Goal: Task Accomplishment & Management: Complete application form

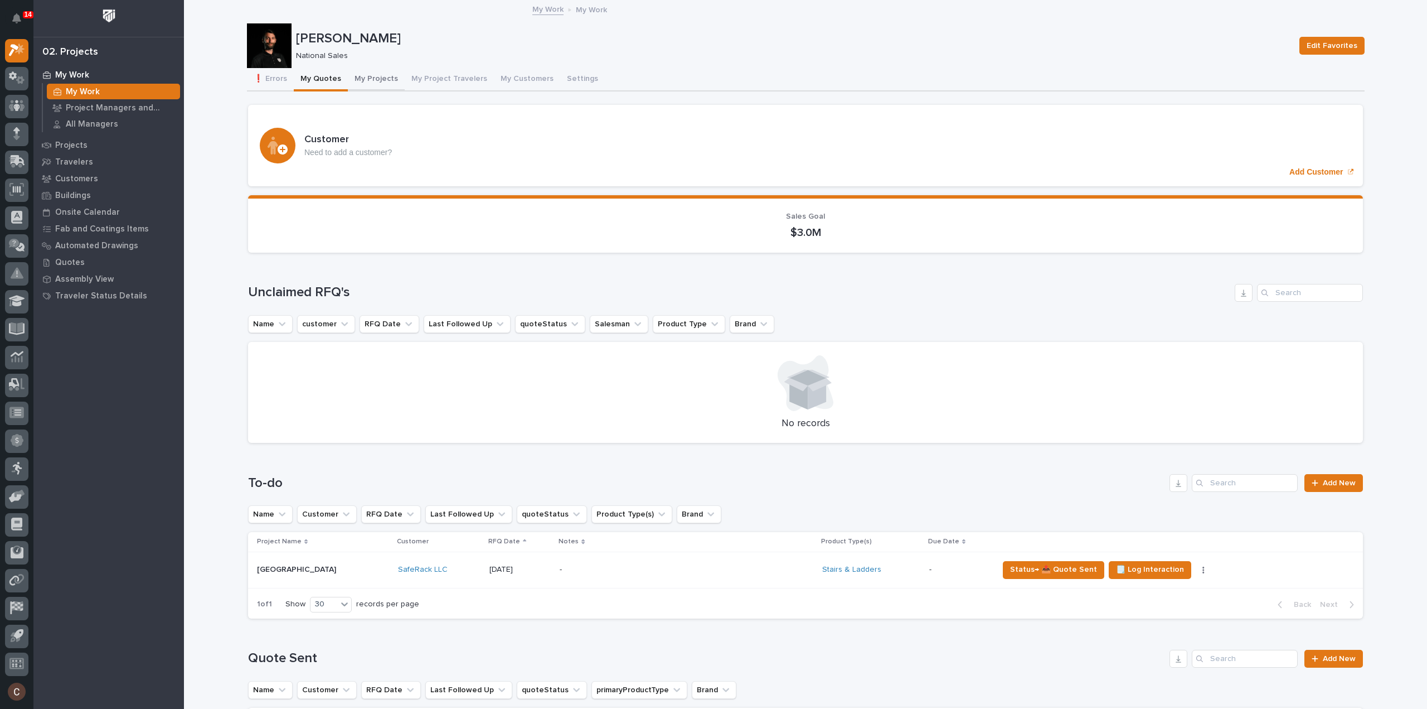
click at [367, 82] on button "My Projects" at bounding box center [376, 79] width 57 height 23
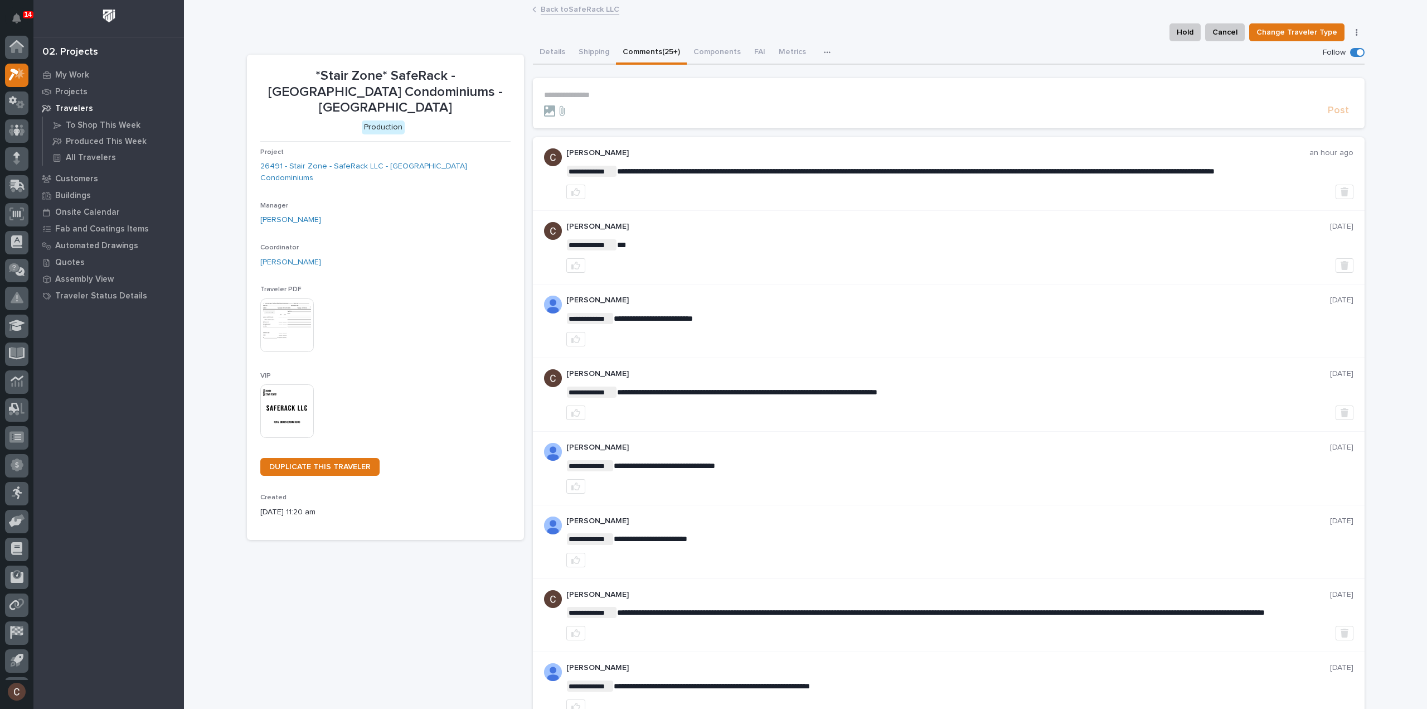
scroll to position [25, 0]
click at [20, 48] on icon at bounding box center [19, 48] width 9 height 11
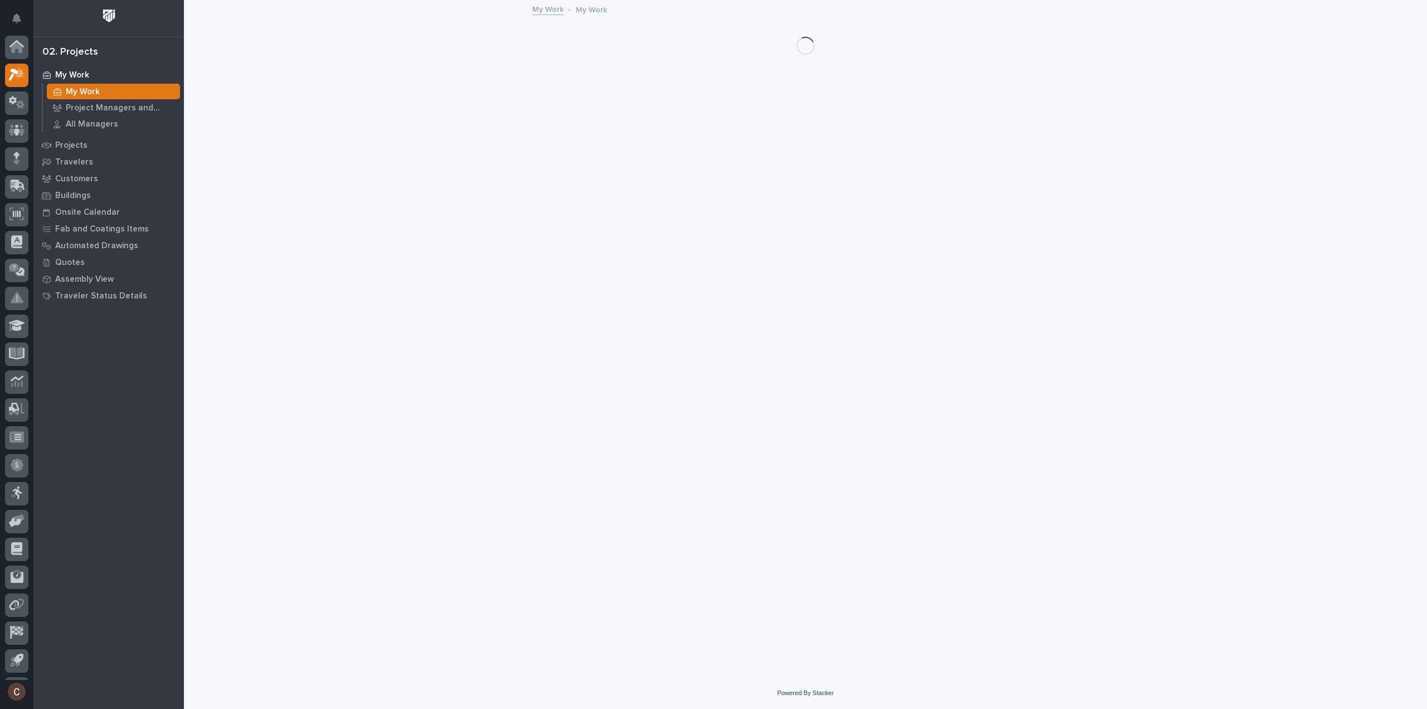
scroll to position [25, 0]
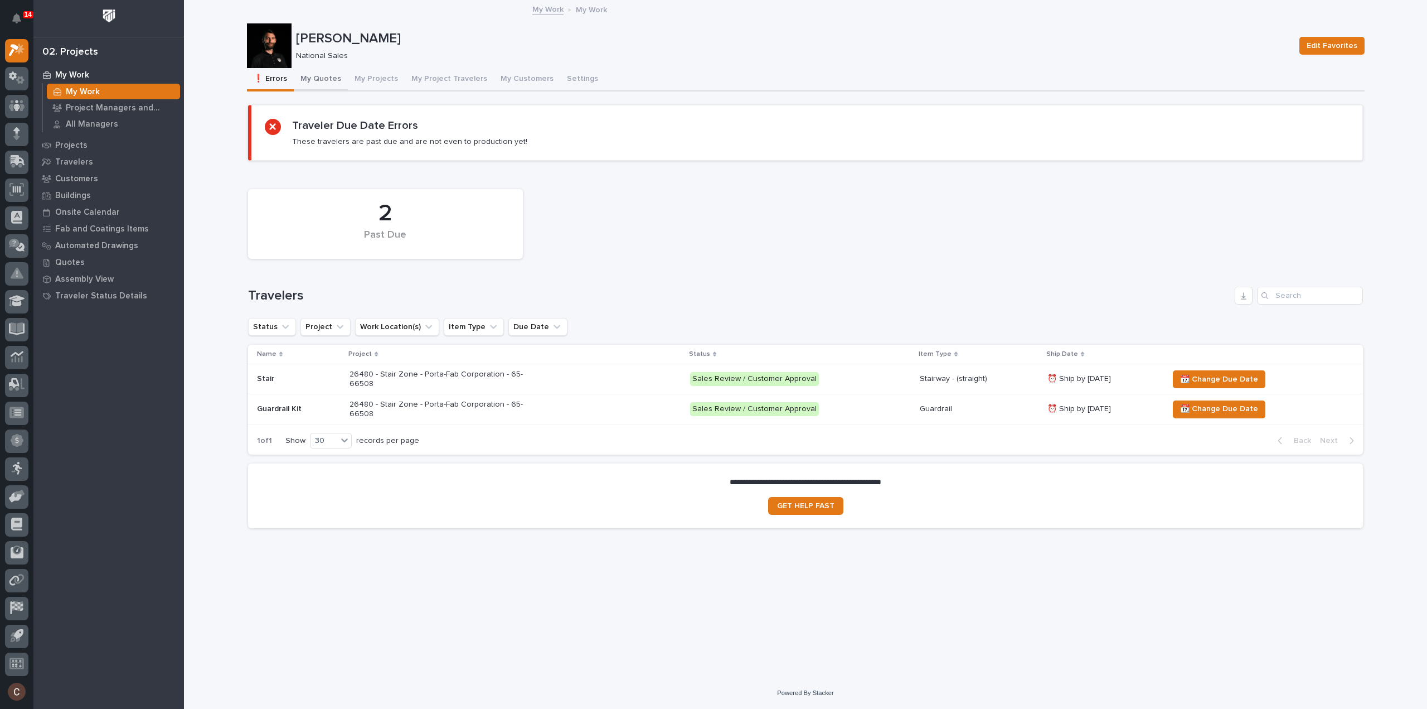
click at [331, 75] on button "My Quotes" at bounding box center [321, 79] width 54 height 23
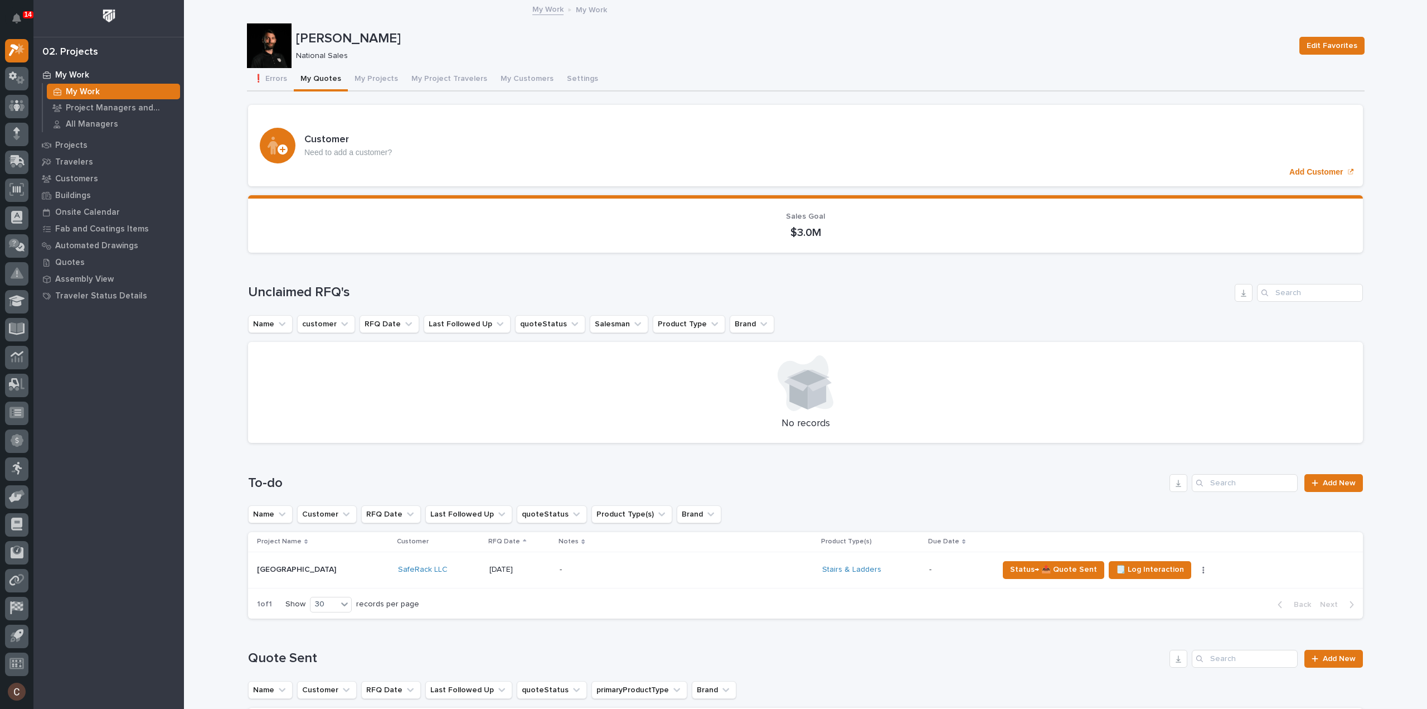
scroll to position [334, 0]
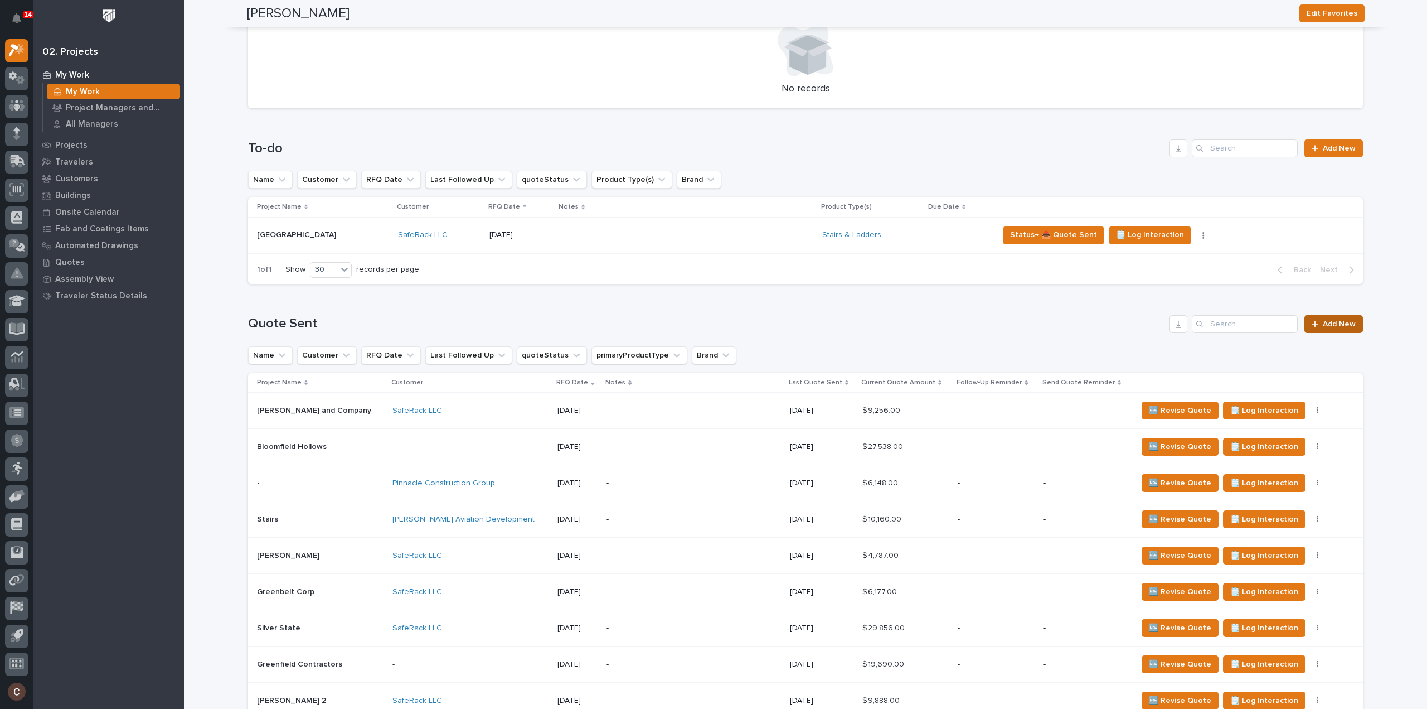
click at [1357, 327] on link "Add New" at bounding box center [1333, 324] width 59 height 18
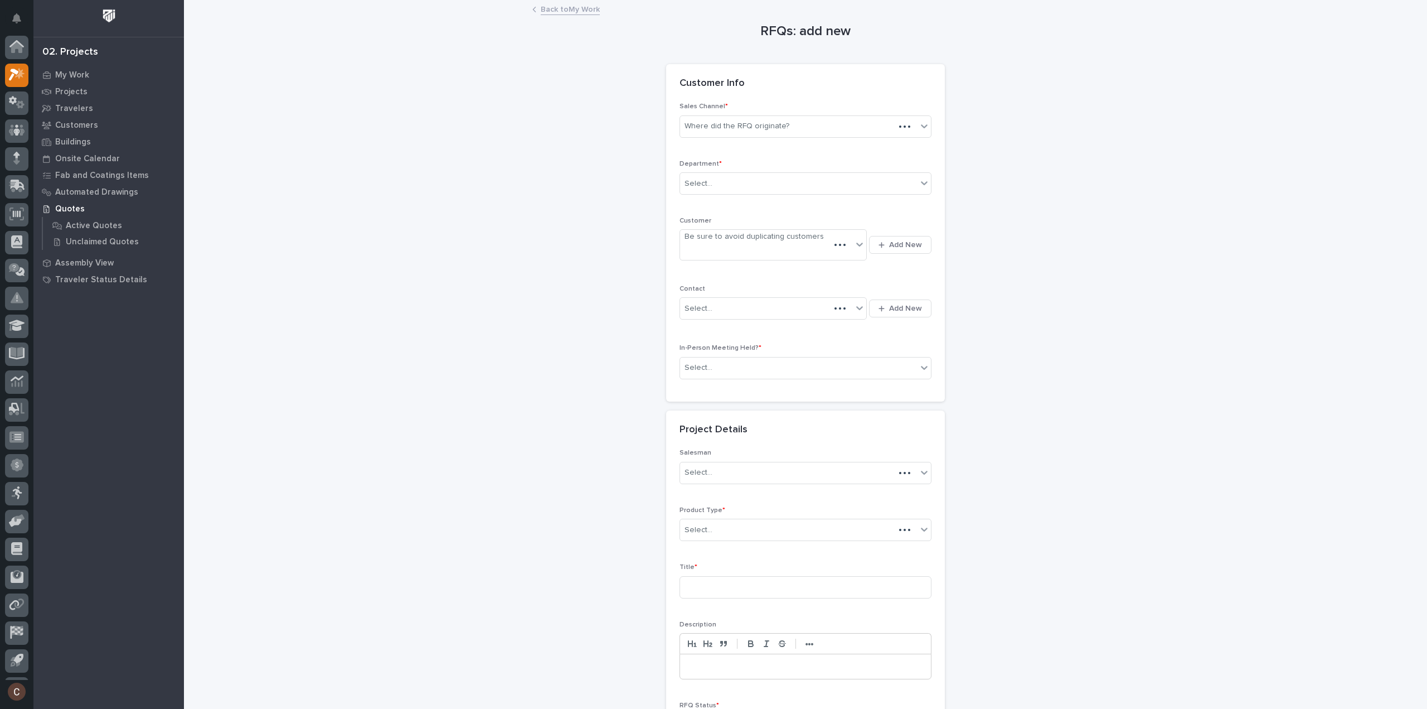
scroll to position [25, 0]
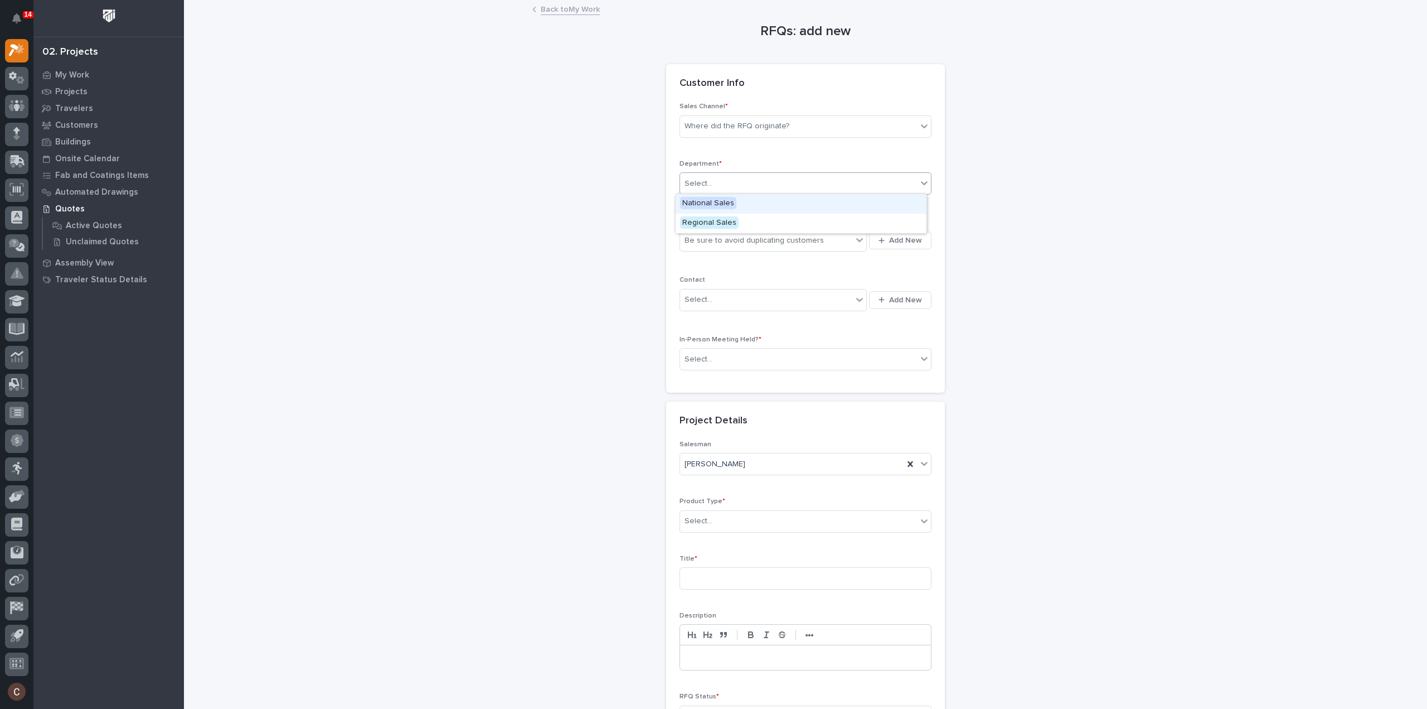
click at [736, 183] on div "Select..." at bounding box center [798, 183] width 237 height 18
drag, startPoint x: 741, startPoint y: 198, endPoint x: 743, endPoint y: 187, distance: 11.8
click at [741, 200] on div "National Sales" at bounding box center [801, 204] width 251 height 20
click at [748, 133] on div "Where did the RFQ originate?" at bounding box center [806, 126] width 252 height 22
click at [734, 188] on div "Stair Zone" at bounding box center [801, 187] width 251 height 20
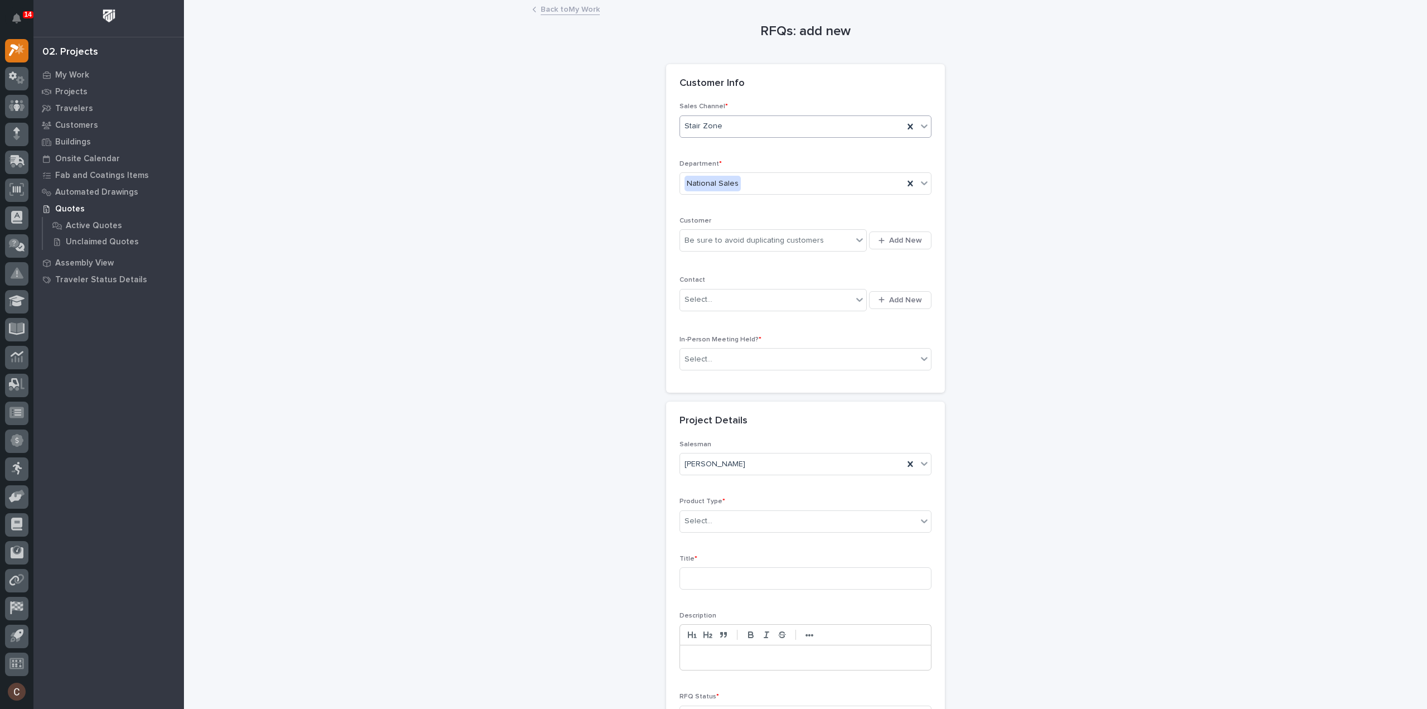
click at [729, 252] on div "Be sure to avoid duplicating customers Add New" at bounding box center [806, 240] width 252 height 27
click at [734, 235] on div "Be sure to avoid duplicating customers" at bounding box center [754, 241] width 139 height 12
click at [908, 261] on div "Customer option 1303 Chestnut LLC (Consolidated Metals) focused, 1 of 1000. 100…" at bounding box center [806, 240] width 252 height 46
click at [751, 350] on div "Select..." at bounding box center [798, 359] width 237 height 18
click at [704, 397] on div "No" at bounding box center [801, 398] width 251 height 20
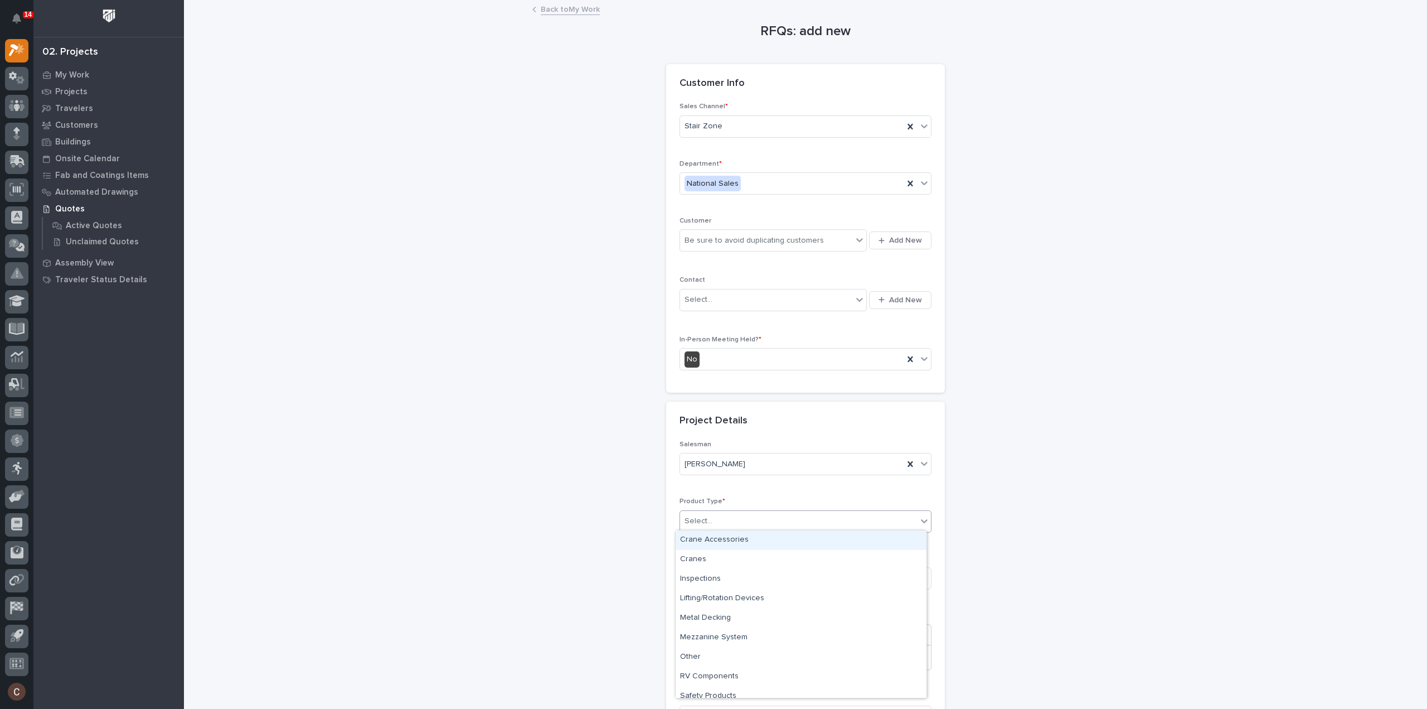
click at [731, 517] on div "Select..." at bounding box center [798, 521] width 237 height 18
type input "***"
click at [733, 536] on div "Stairs & Ladders" at bounding box center [801, 540] width 251 height 20
click at [725, 579] on input at bounding box center [806, 578] width 252 height 22
type input "Arleen King-Lovelace"
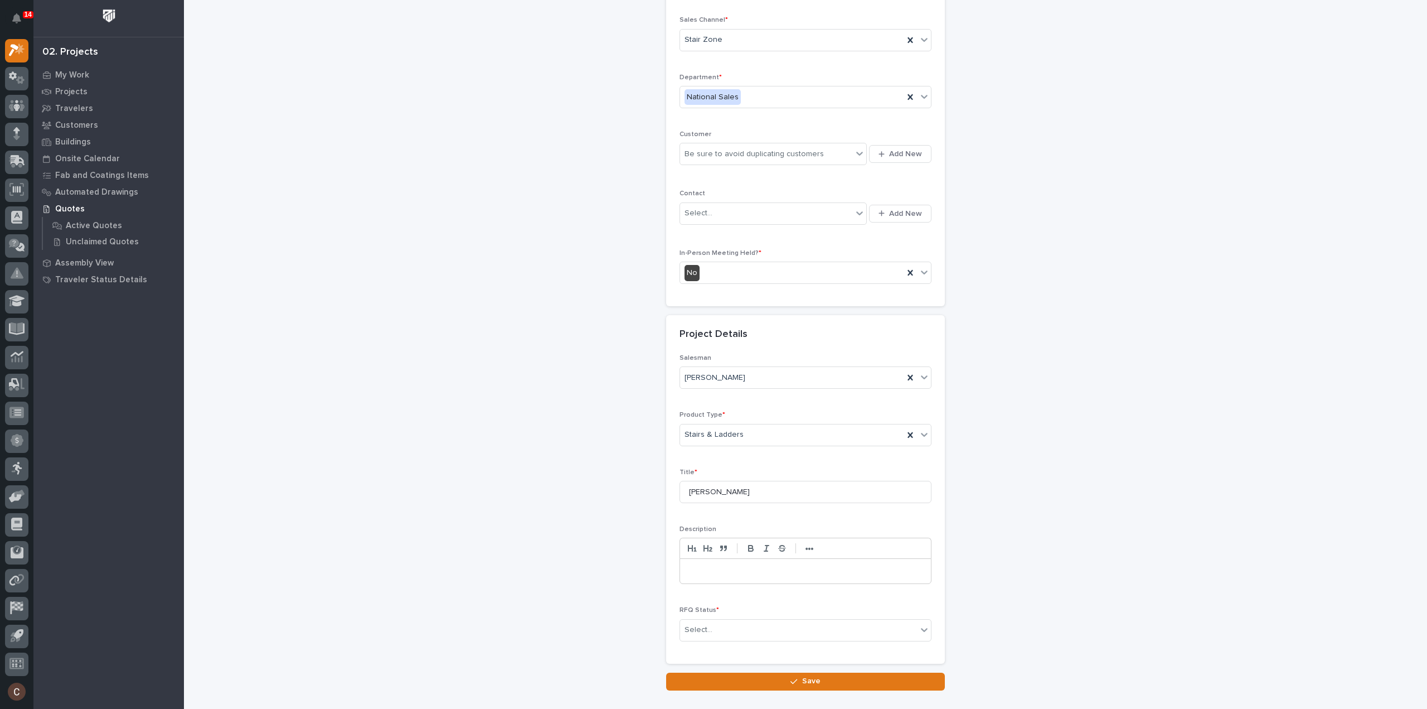
scroll to position [151, 0]
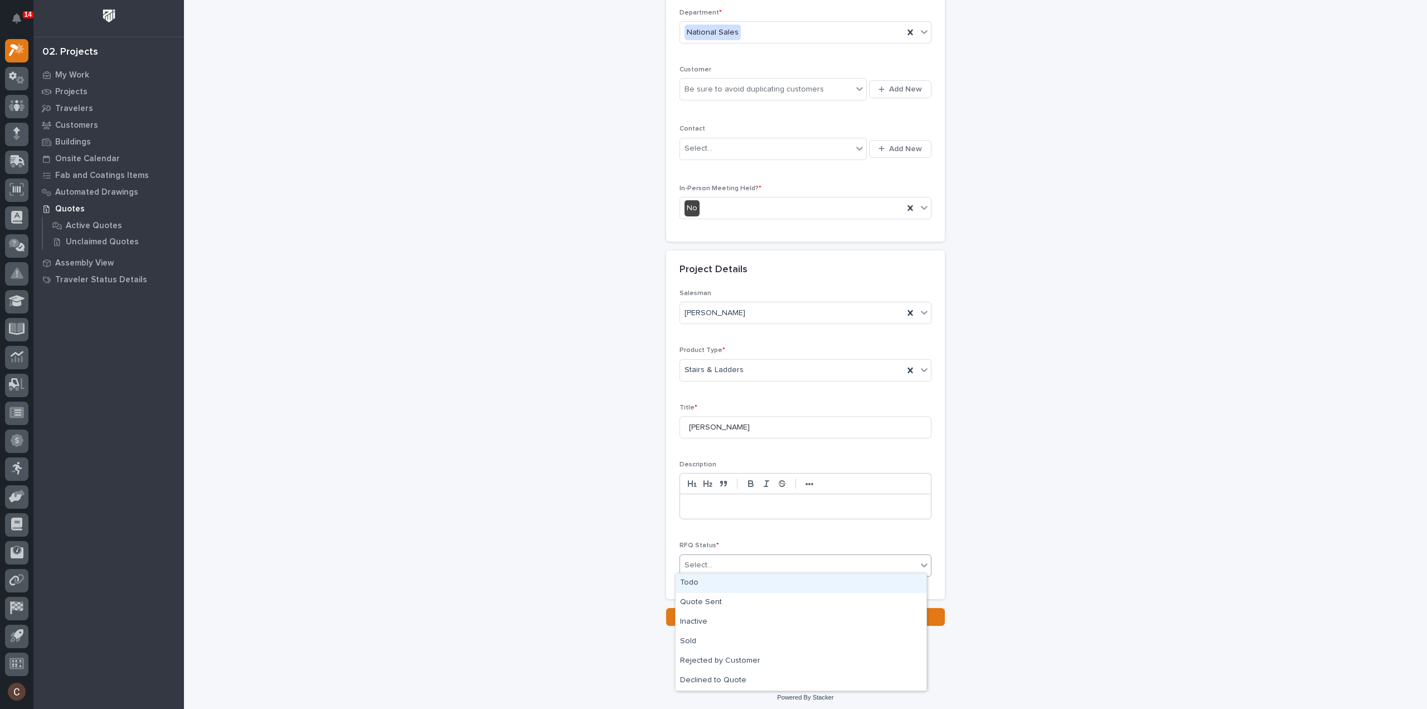
click at [766, 557] on div "Select..." at bounding box center [798, 565] width 237 height 18
click at [718, 594] on div "Quote Sent" at bounding box center [801, 603] width 251 height 20
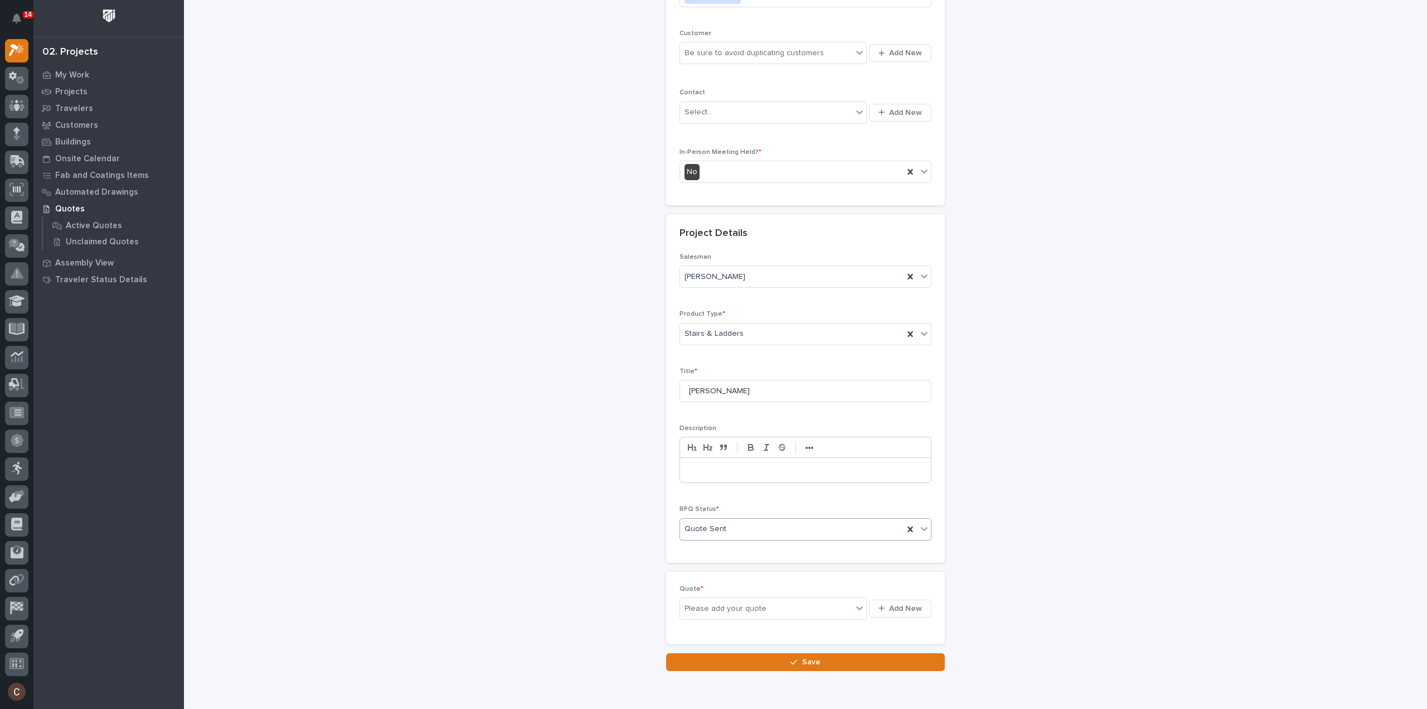
scroll to position [192, 0]
click at [748, 604] on div "Please add your quote" at bounding box center [726, 604] width 82 height 12
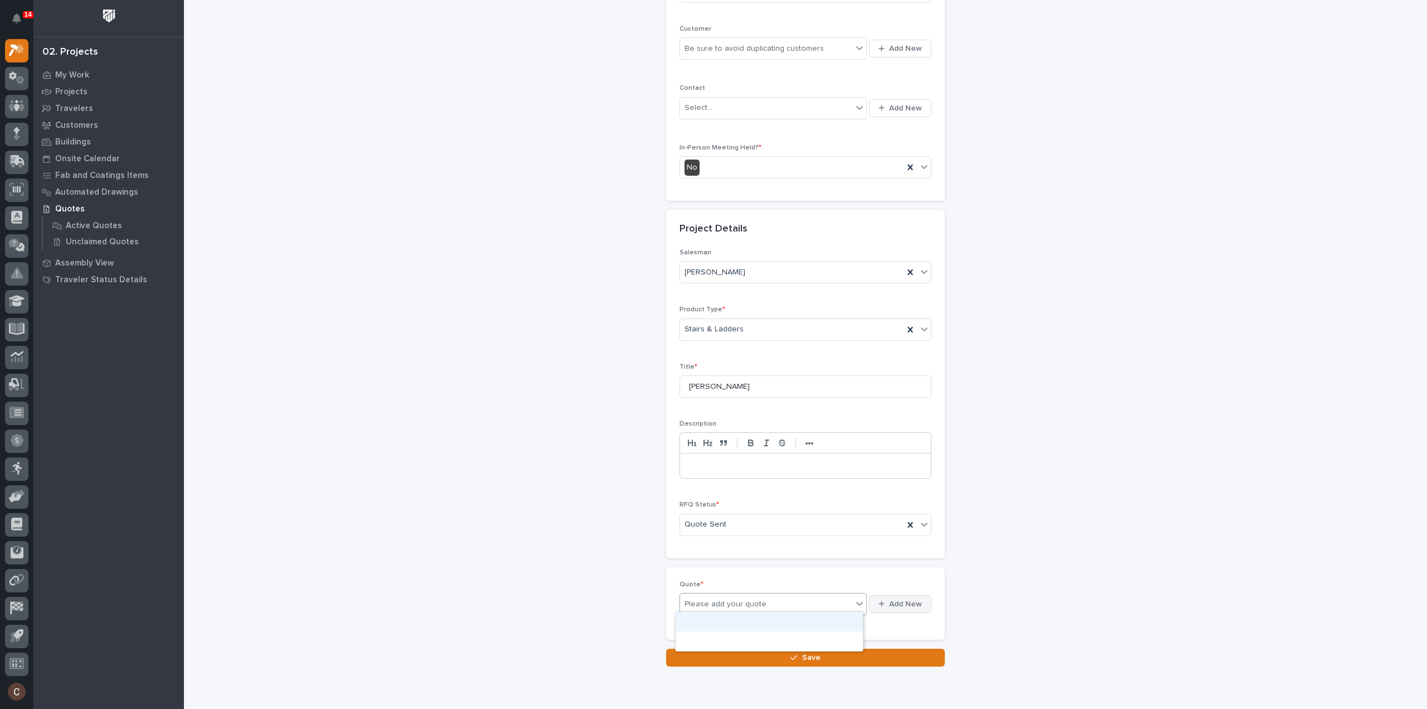
click at [885, 605] on button "Add New" at bounding box center [900, 604] width 62 height 18
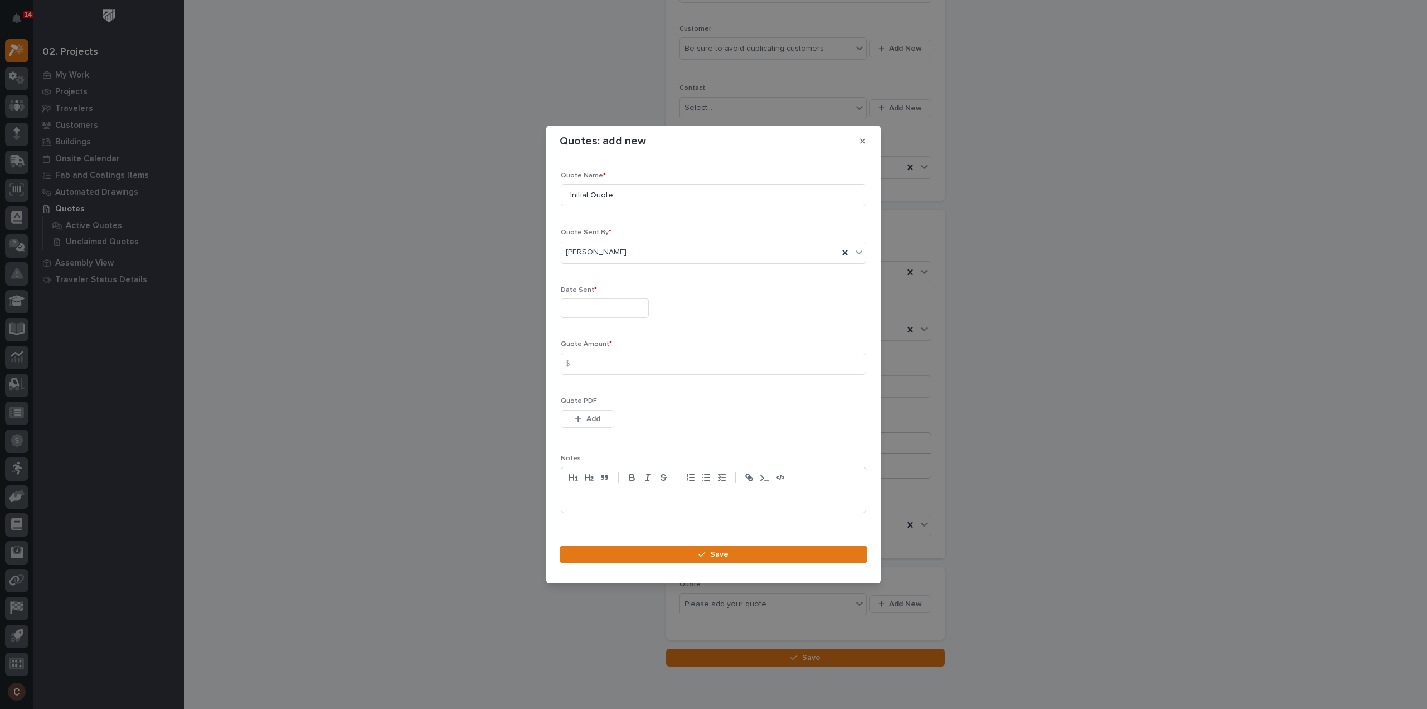
click at [574, 304] on input "text" at bounding box center [605, 308] width 88 height 20
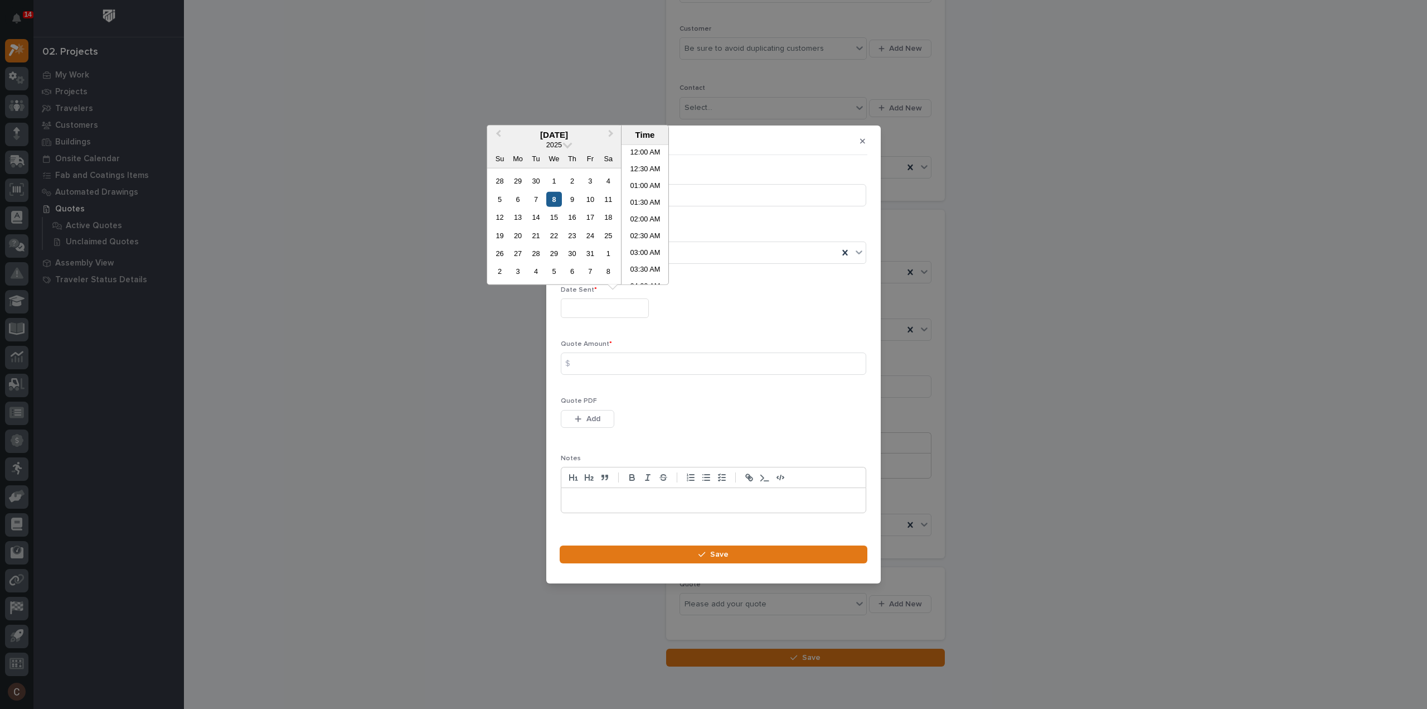
scroll to position [457, 0]
click at [554, 199] on div "8" at bounding box center [553, 198] width 15 height 15
type input "**********"
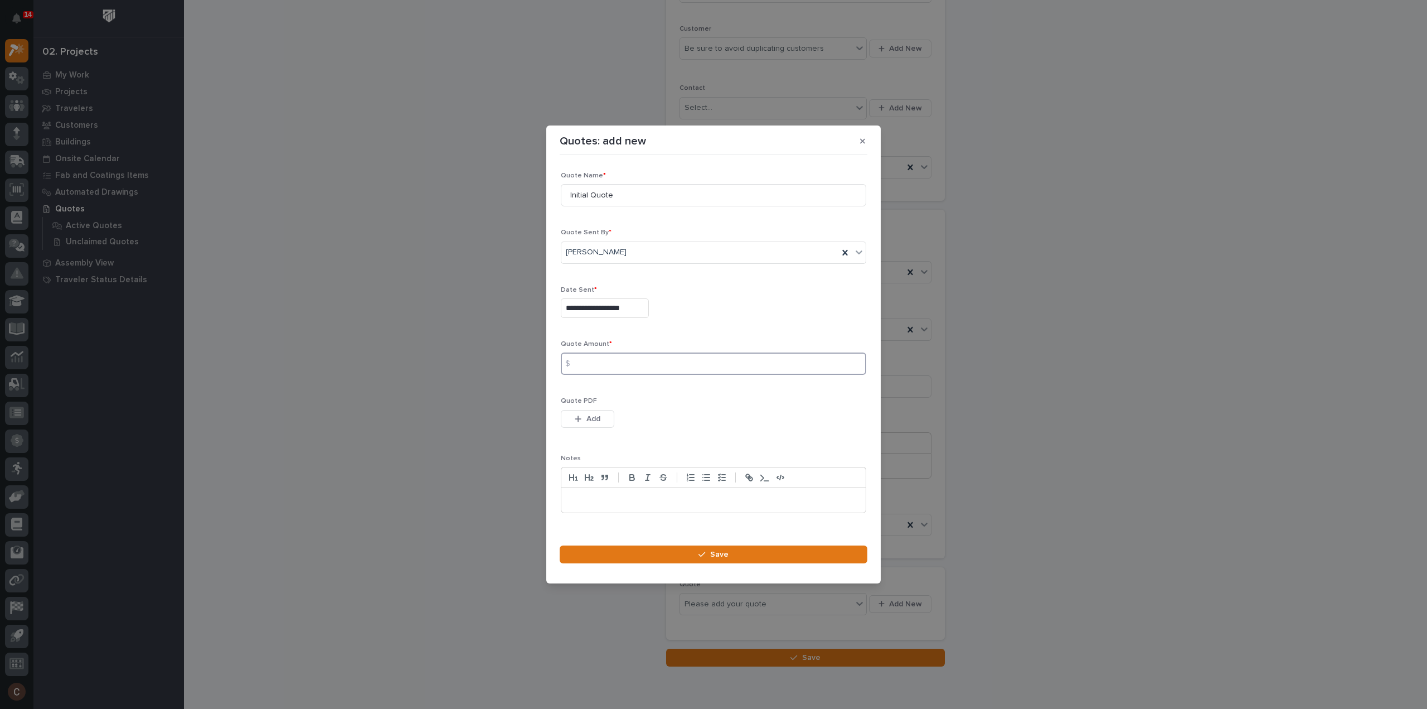
click at [601, 361] on input at bounding box center [713, 363] width 305 height 22
type input "2619"
click at [593, 421] on span "Add" at bounding box center [593, 419] width 14 height 10
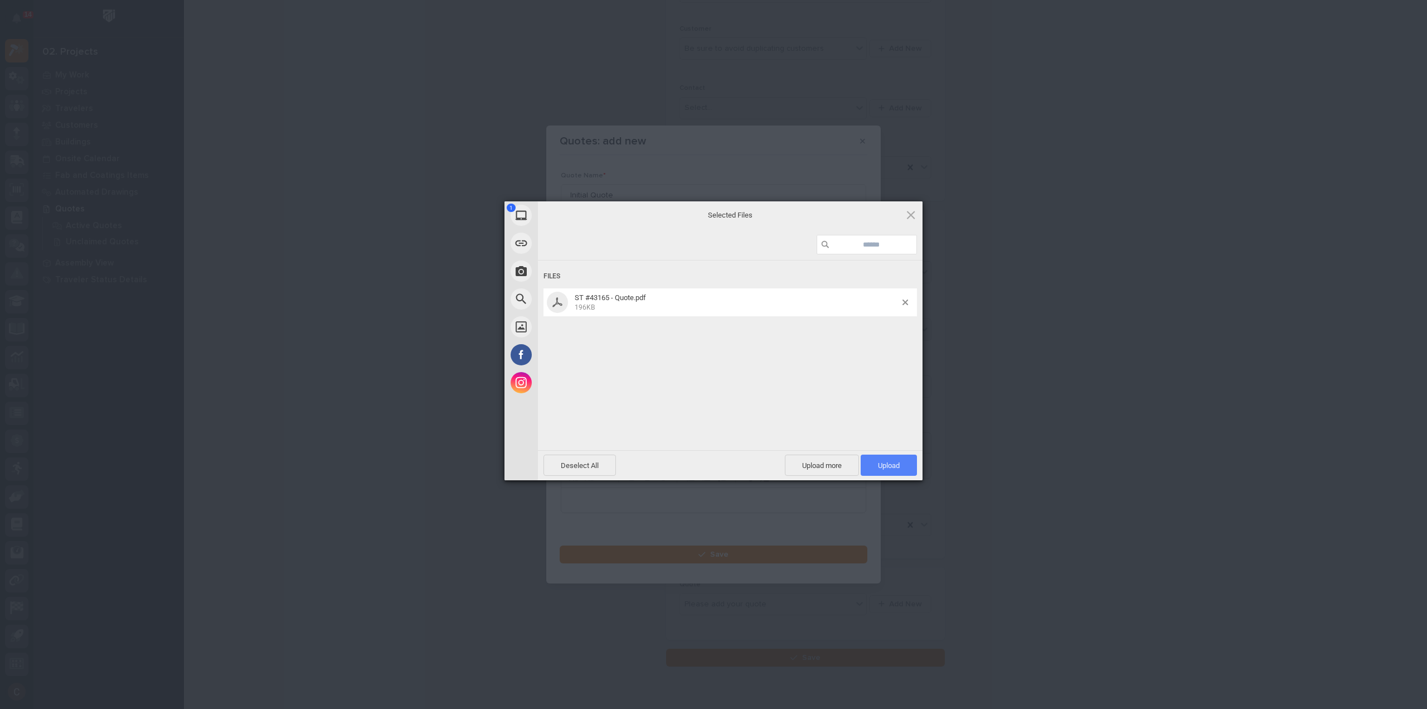
click at [894, 463] on span "Upload 1" at bounding box center [889, 465] width 22 height 8
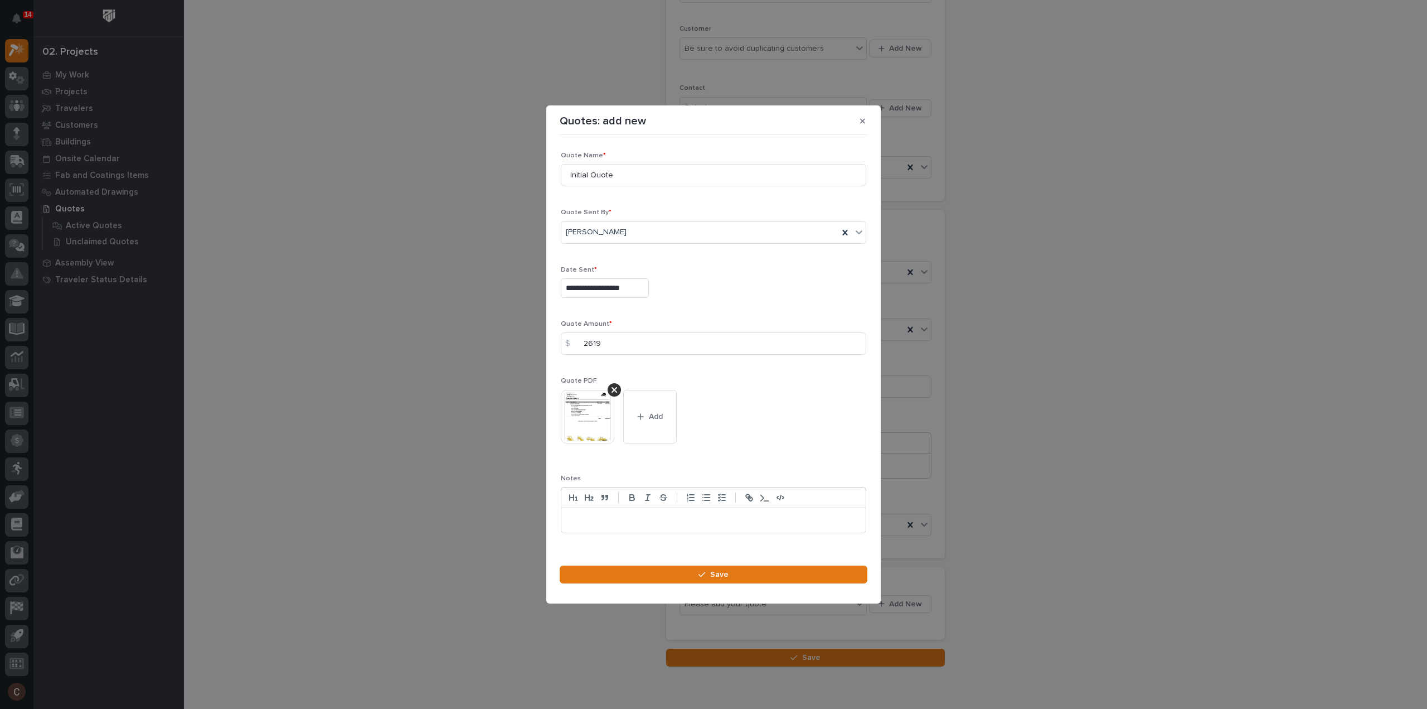
drag, startPoint x: 741, startPoint y: 599, endPoint x: 724, endPoint y: 564, distance: 38.9
click at [741, 598] on section "**********" at bounding box center [713, 354] width 334 height 498
click at [724, 564] on section "**********" at bounding box center [713, 354] width 334 height 498
click at [733, 578] on button "Save" at bounding box center [714, 574] width 308 height 18
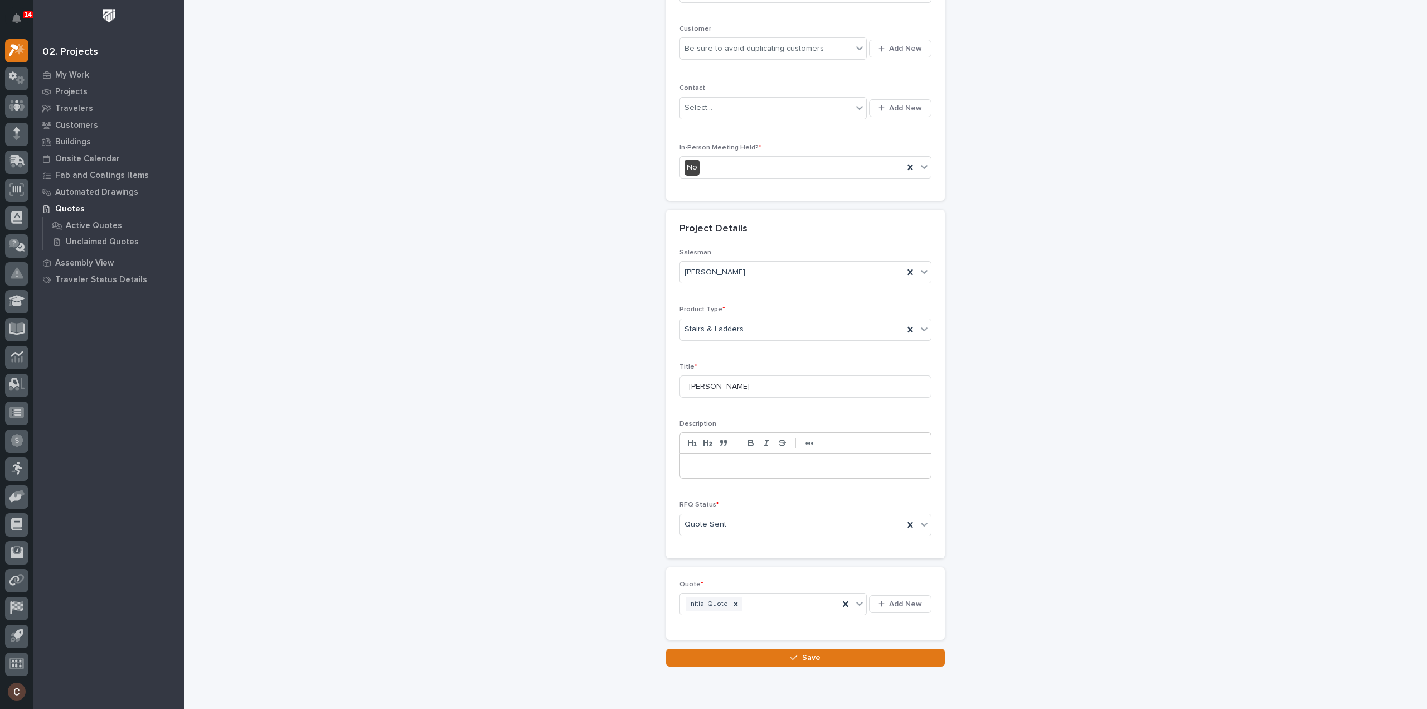
click at [812, 653] on span "Save" at bounding box center [811, 657] width 18 height 10
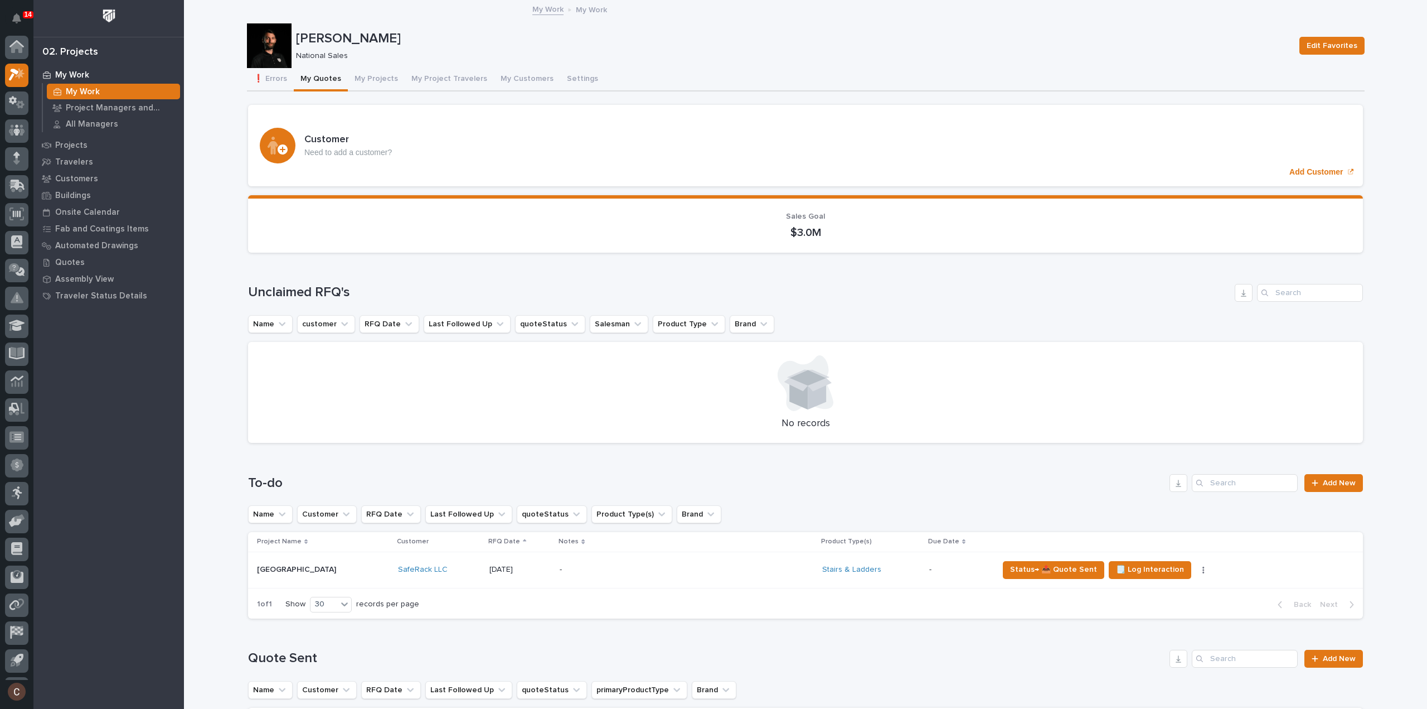
scroll to position [25, 0]
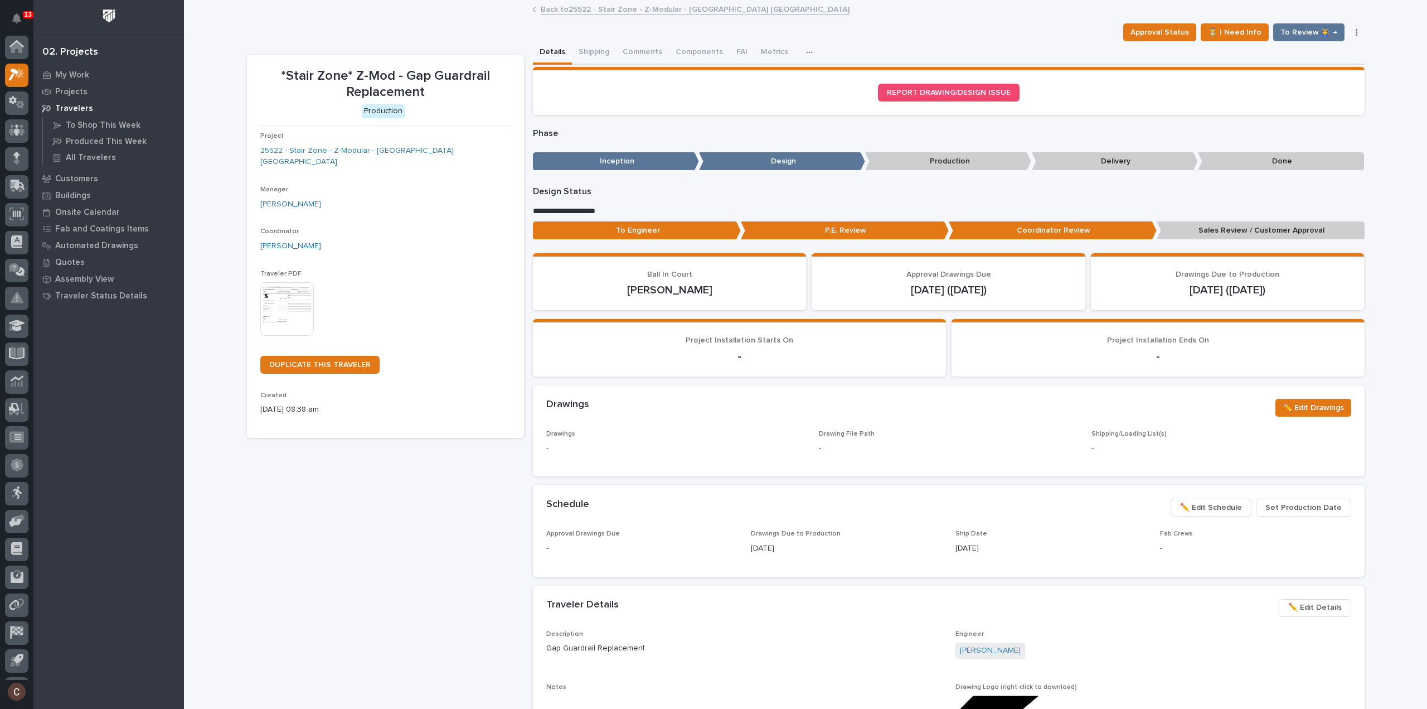
scroll to position [25, 0]
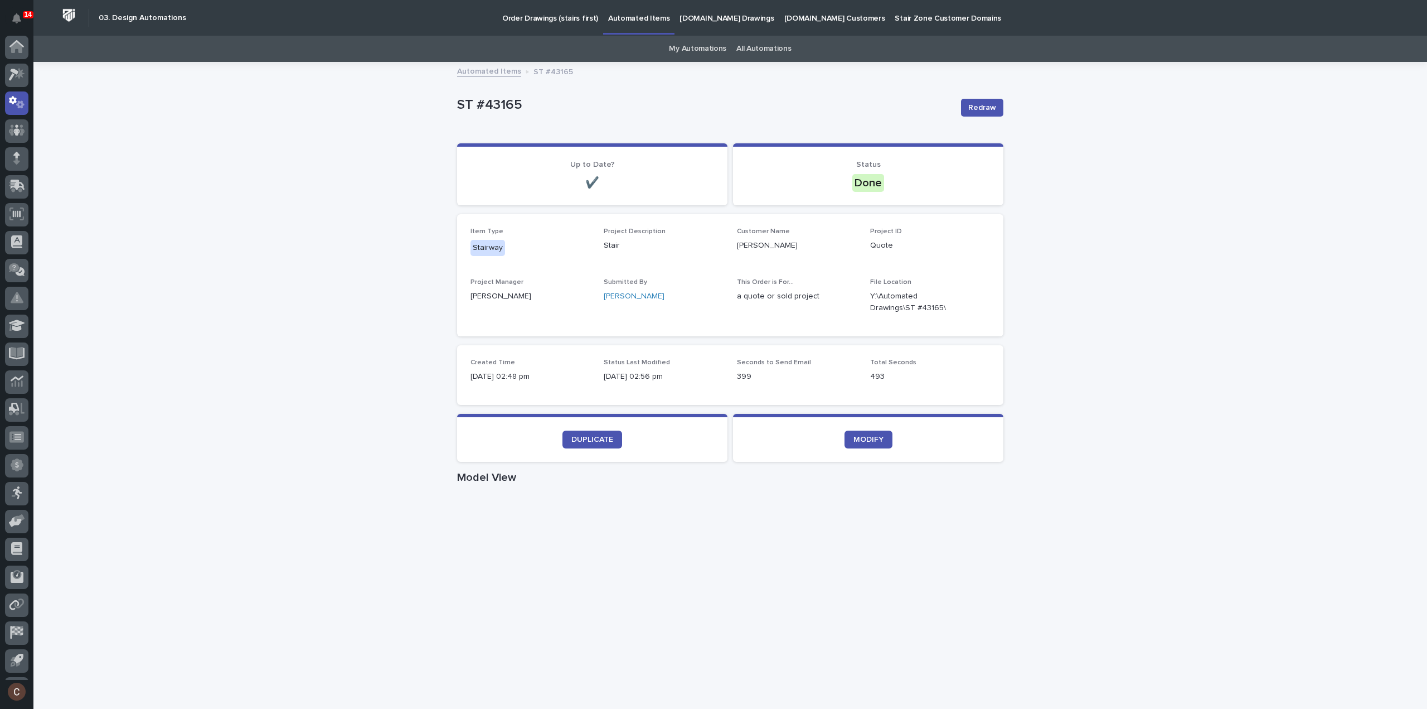
scroll to position [25, 0]
